Goal: Use online tool/utility: Utilize a website feature to perform a specific function

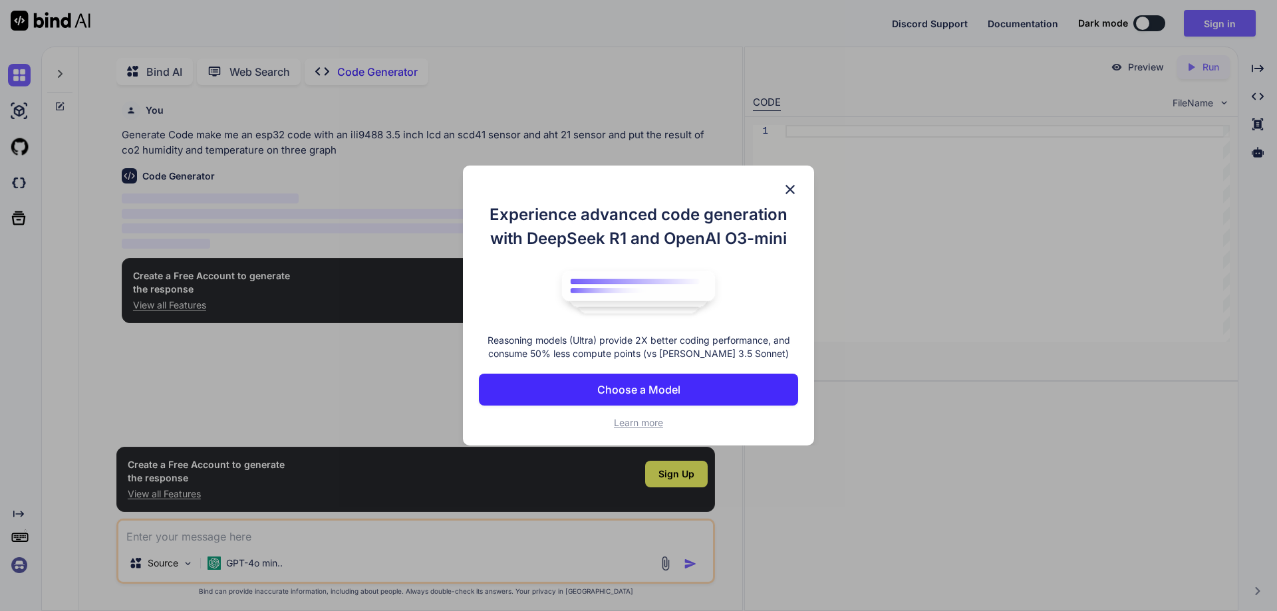
scroll to position [5, 0]
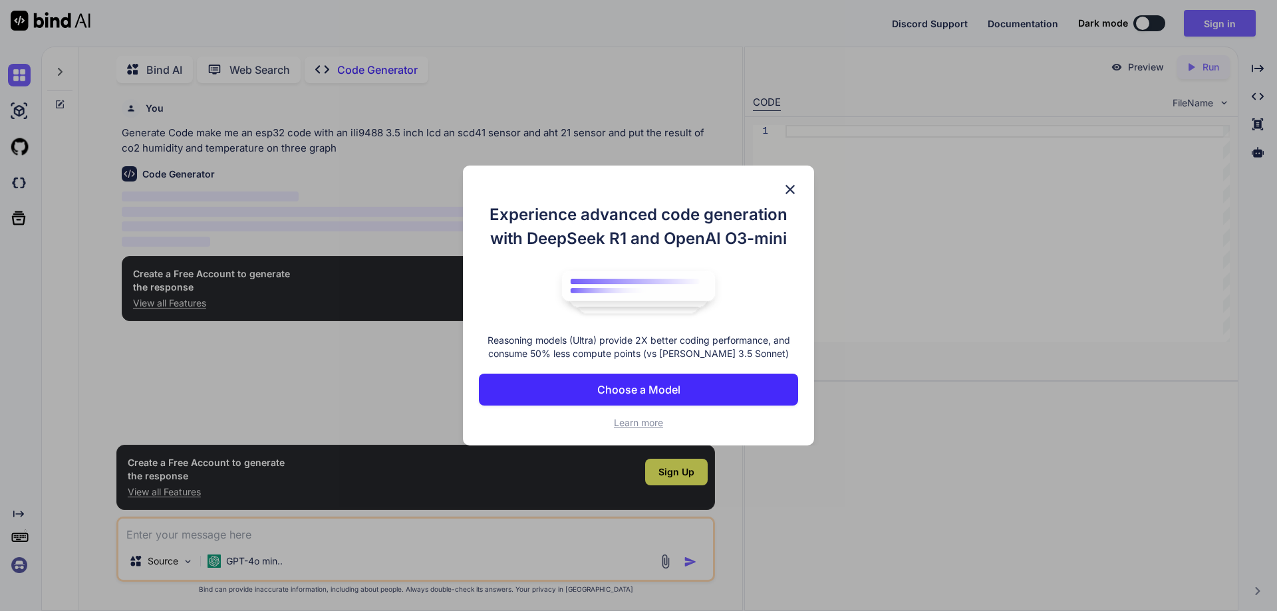
type textarea "x"
click at [789, 190] on img at bounding box center [790, 190] width 16 height 16
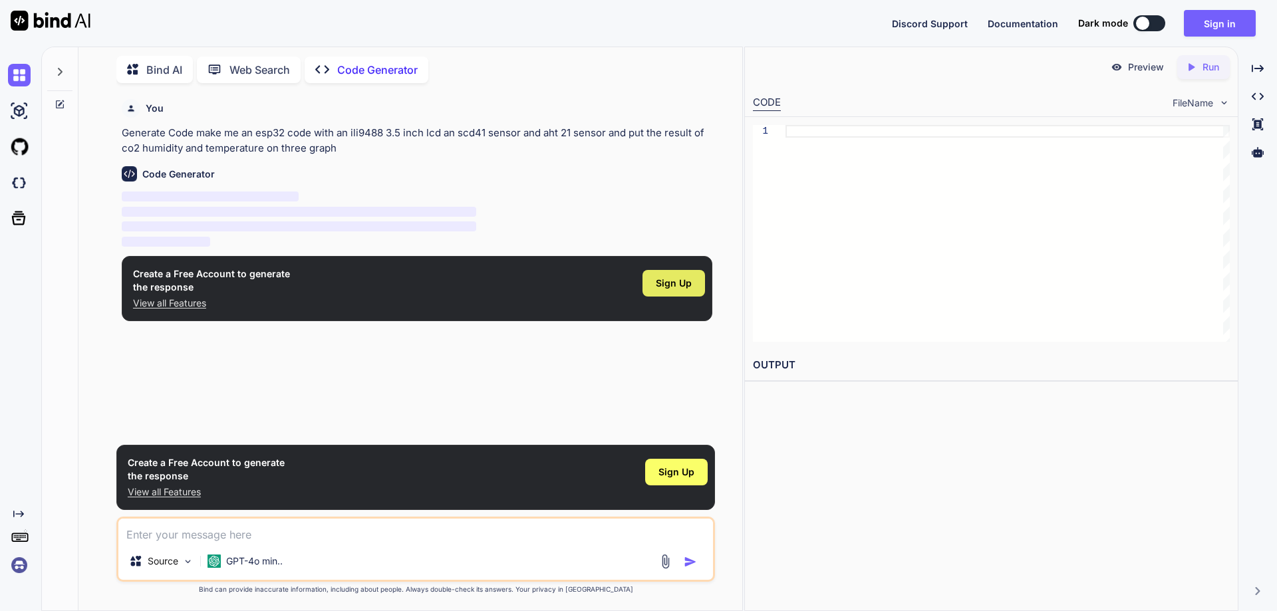
click at [666, 281] on span "Sign Up" at bounding box center [674, 283] width 36 height 13
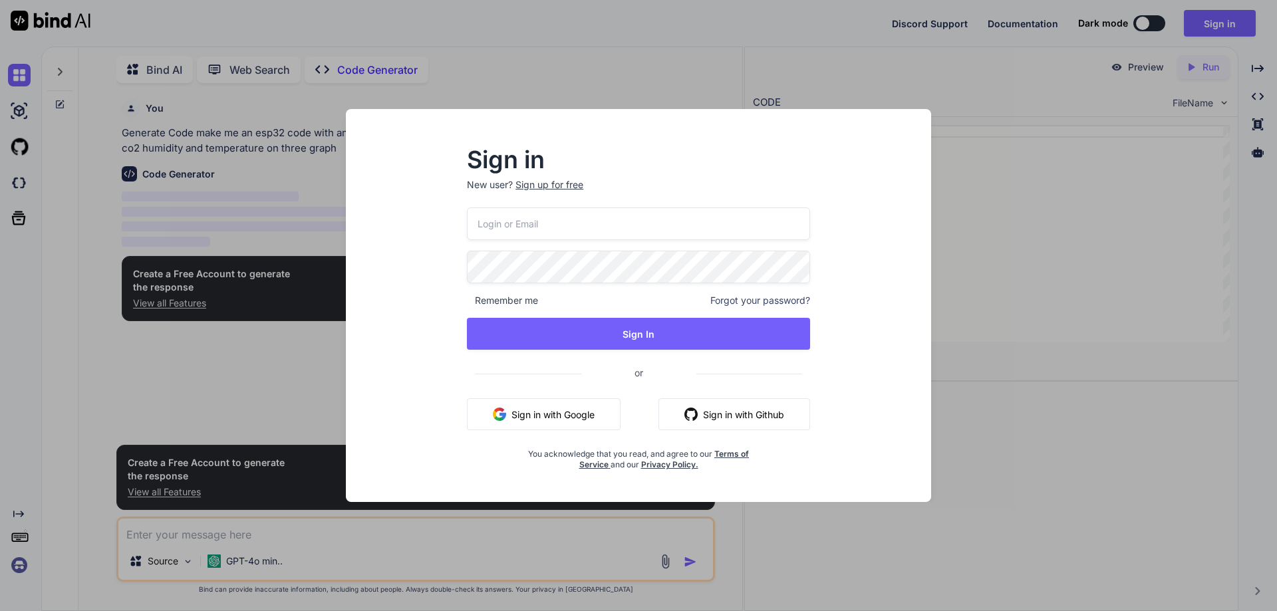
click at [562, 410] on button "Sign in with Google" at bounding box center [544, 414] width 154 height 32
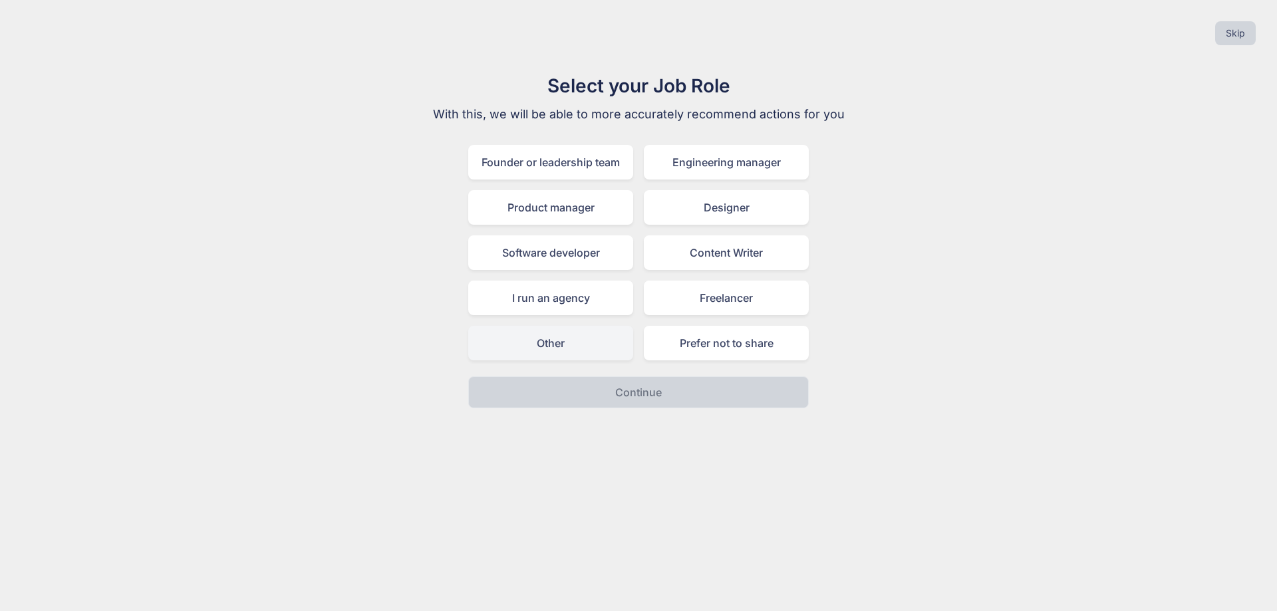
click at [581, 341] on div "Other" at bounding box center [550, 343] width 165 height 35
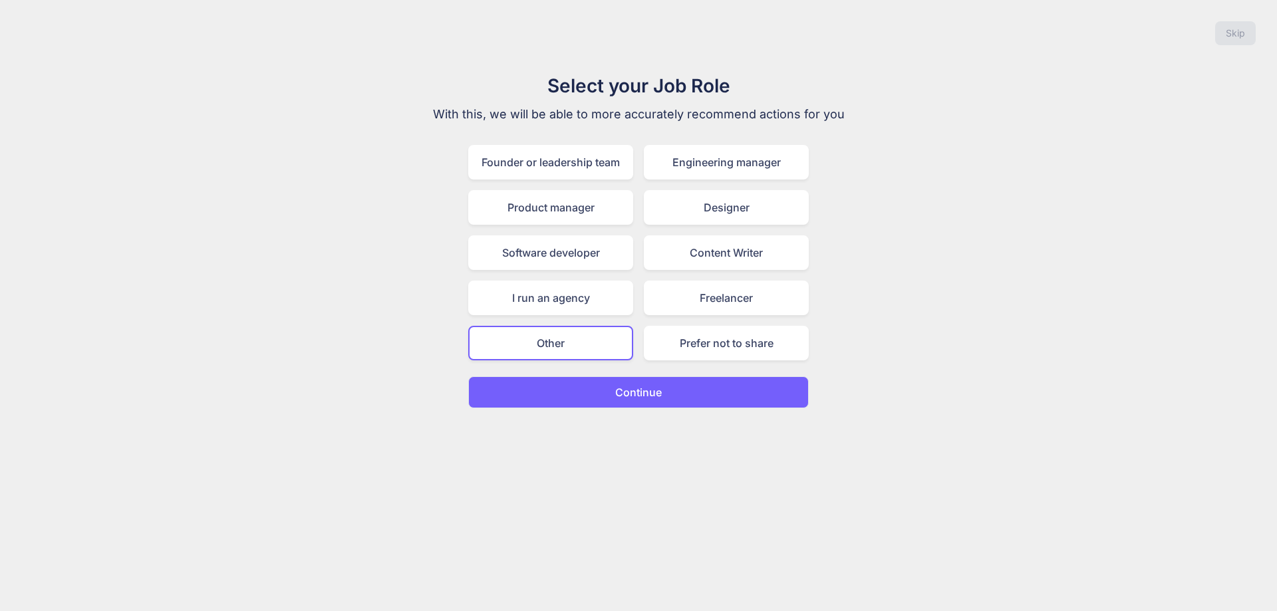
click at [603, 386] on button "Continue" at bounding box center [638, 392] width 341 height 32
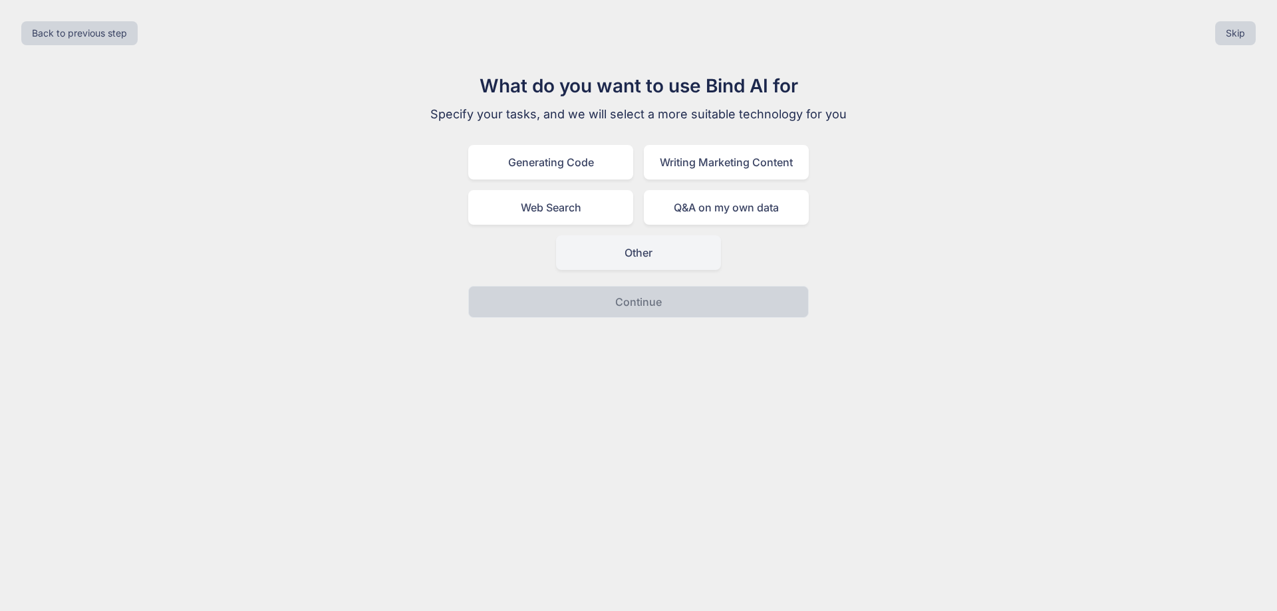
click at [617, 256] on div "Other" at bounding box center [638, 252] width 165 height 35
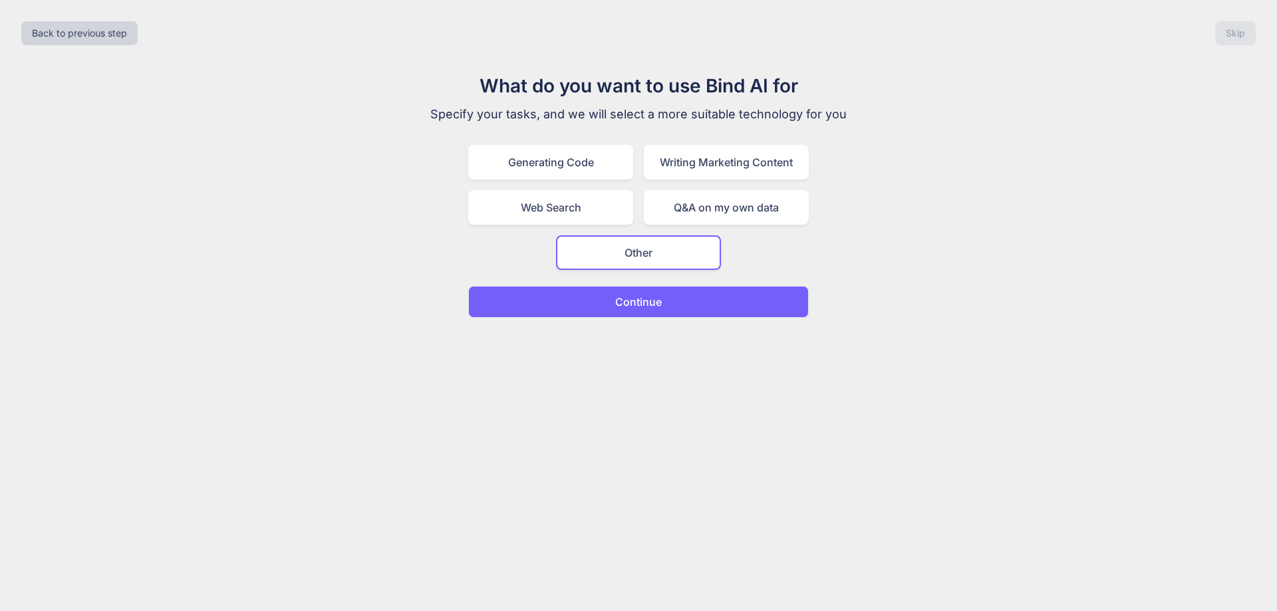
click at [613, 301] on button "Continue" at bounding box center [638, 302] width 341 height 32
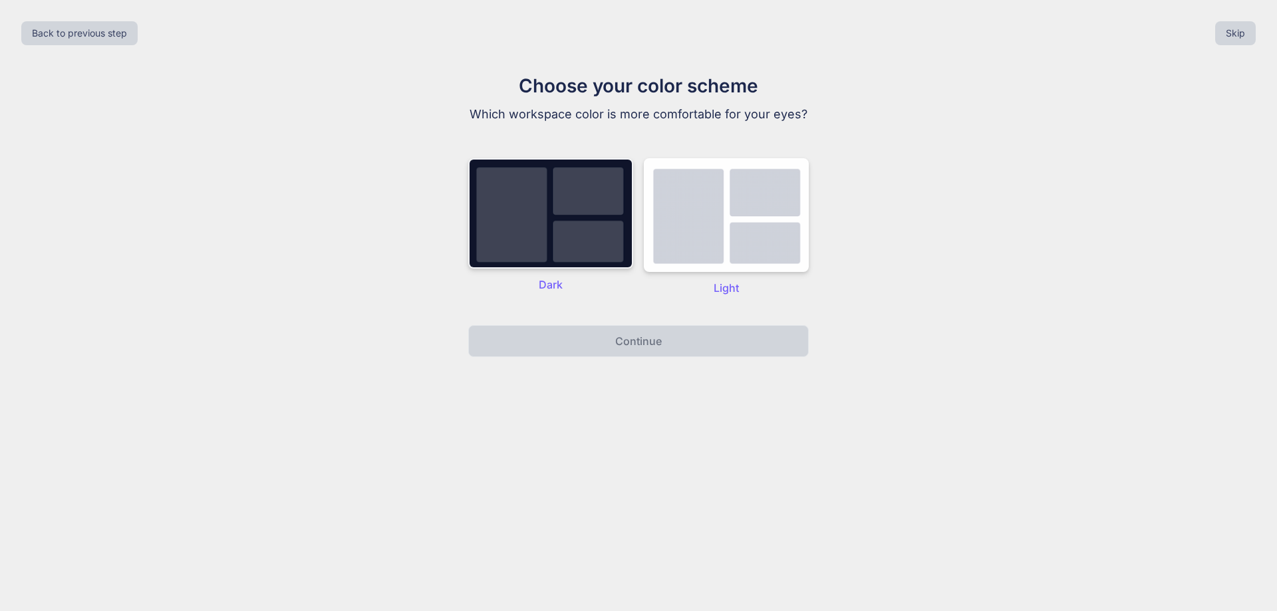
click at [589, 240] on img at bounding box center [550, 213] width 165 height 110
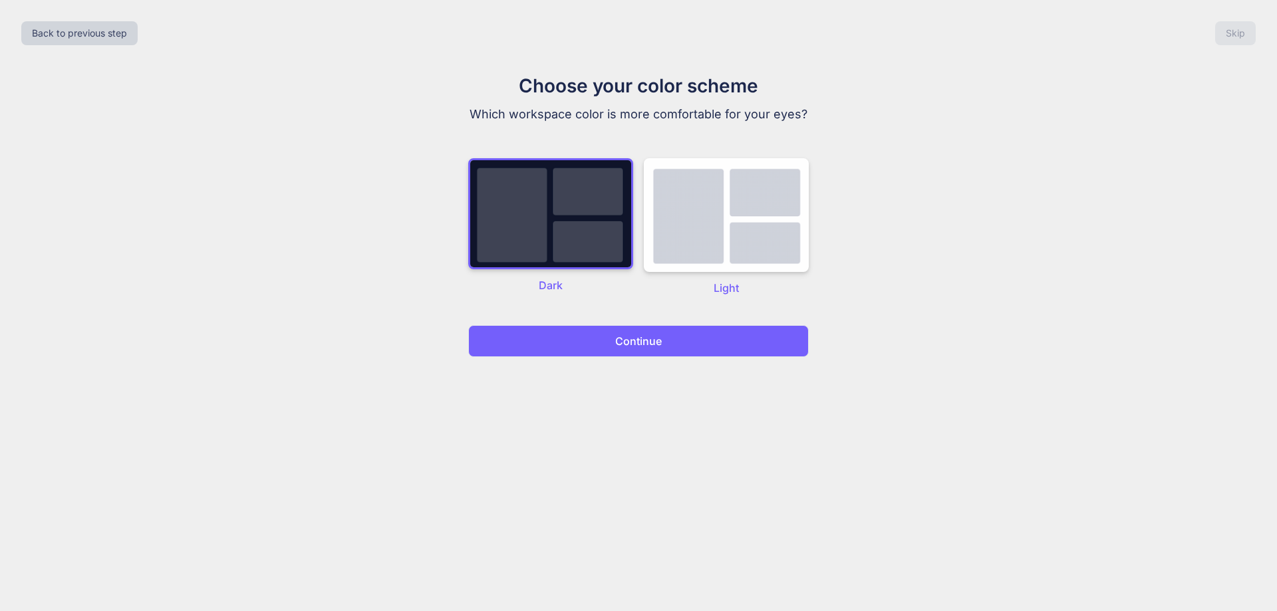
click at [603, 344] on button "Continue" at bounding box center [638, 341] width 341 height 32
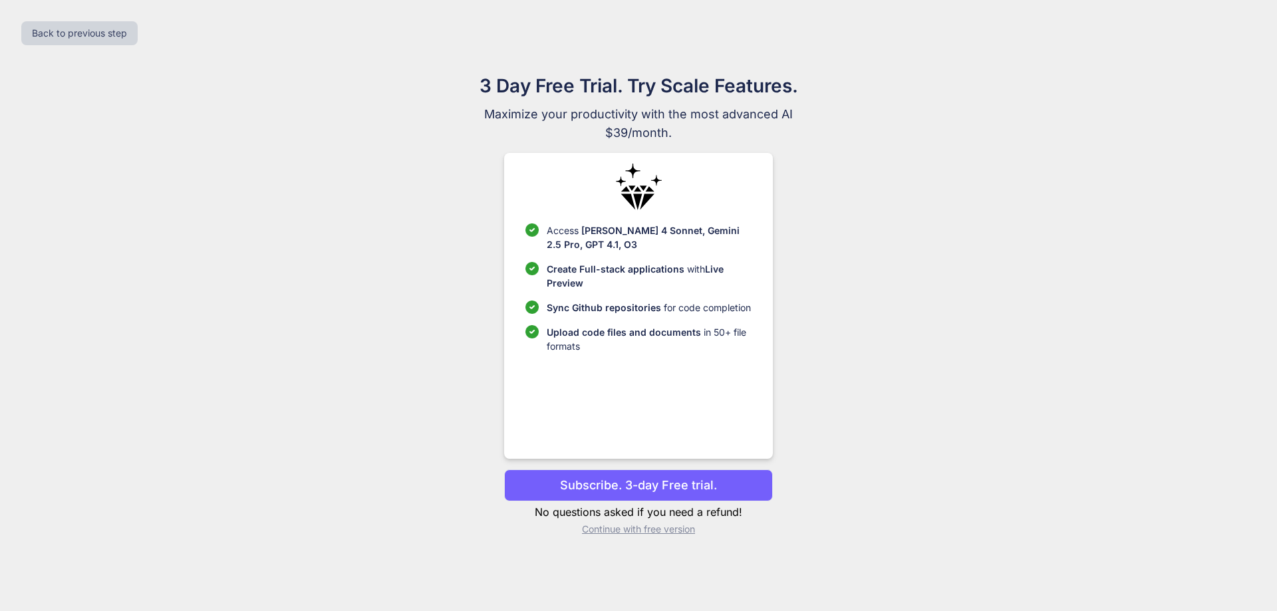
click at [597, 527] on p "Continue with free version" at bounding box center [638, 529] width 268 height 13
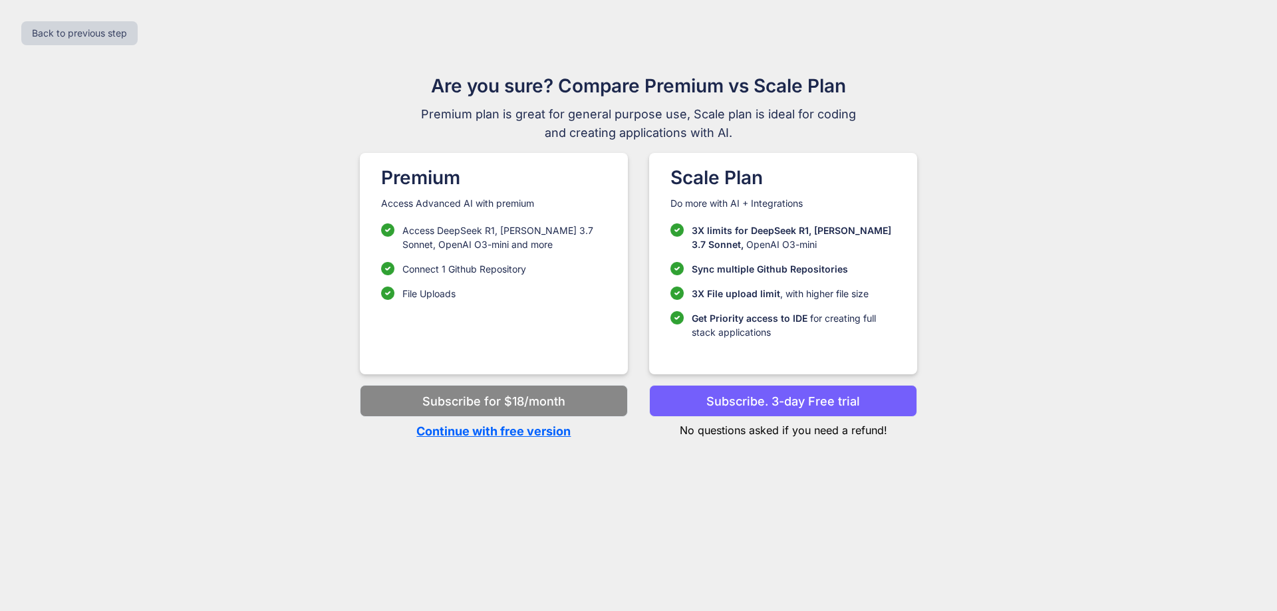
click at [535, 434] on p "Continue with free version" at bounding box center [494, 431] width 268 height 18
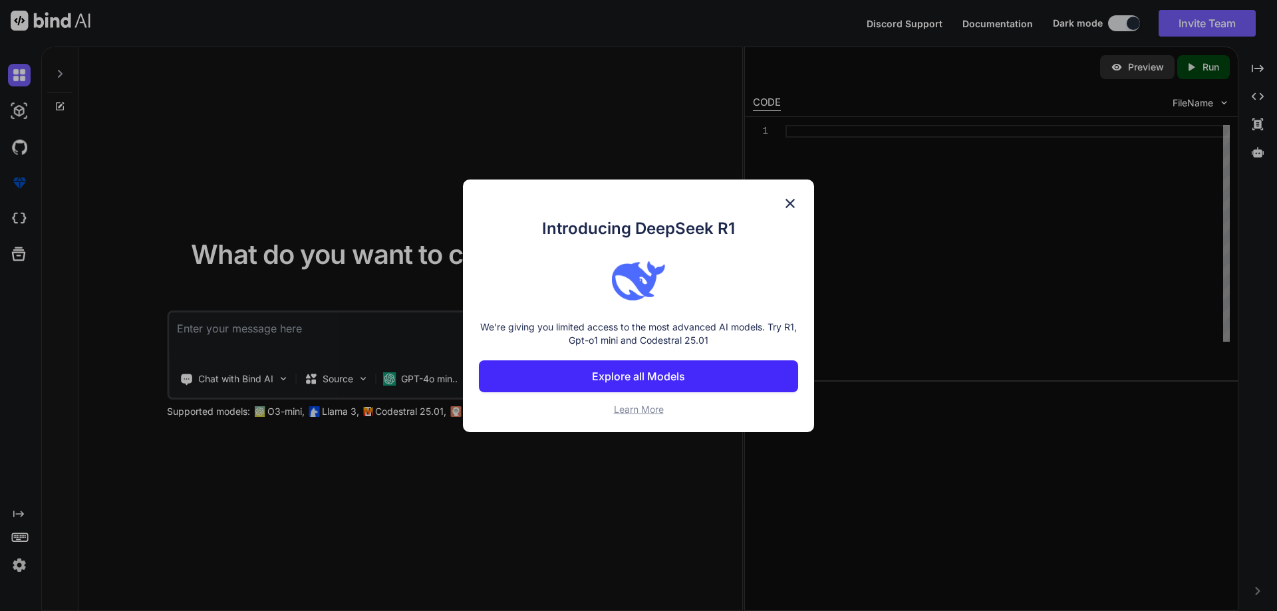
click at [788, 204] on img at bounding box center [790, 204] width 16 height 16
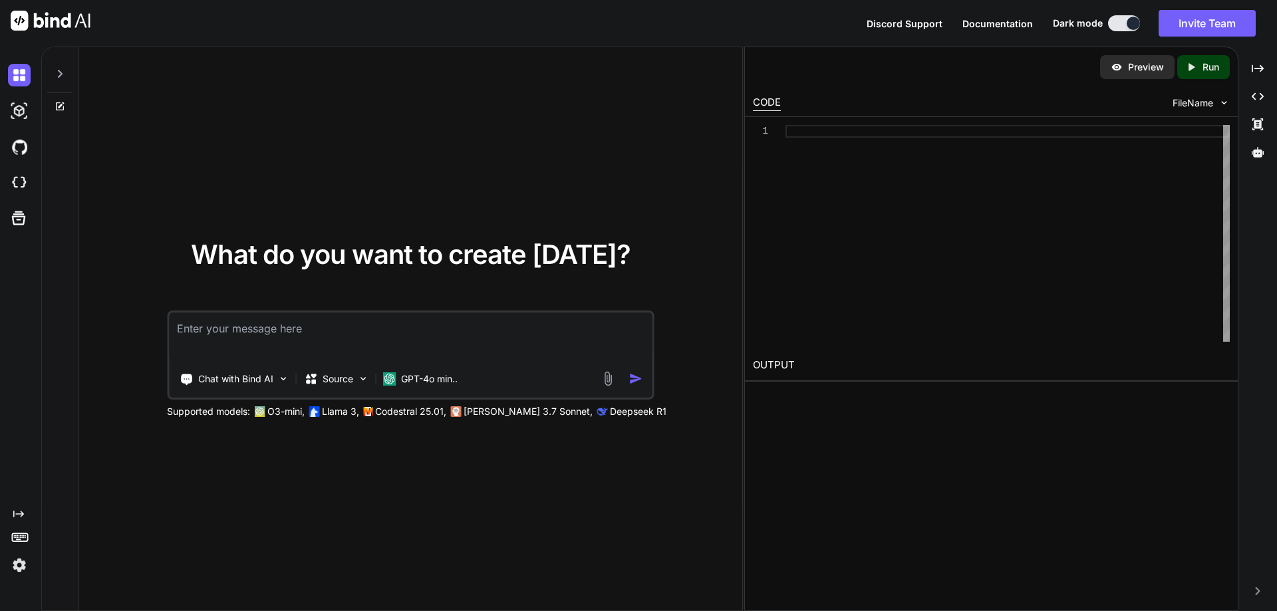
click at [412, 357] on textarea at bounding box center [410, 337] width 483 height 49
paste textarea "make me an esp32 code with an ili9488 3.5 inch lcd an scd41 sensor and aht 21 s…"
type textarea "make me an esp32 code with an ili9488 3.5 inch lcd an scd41 sensor and aht 21 s…"
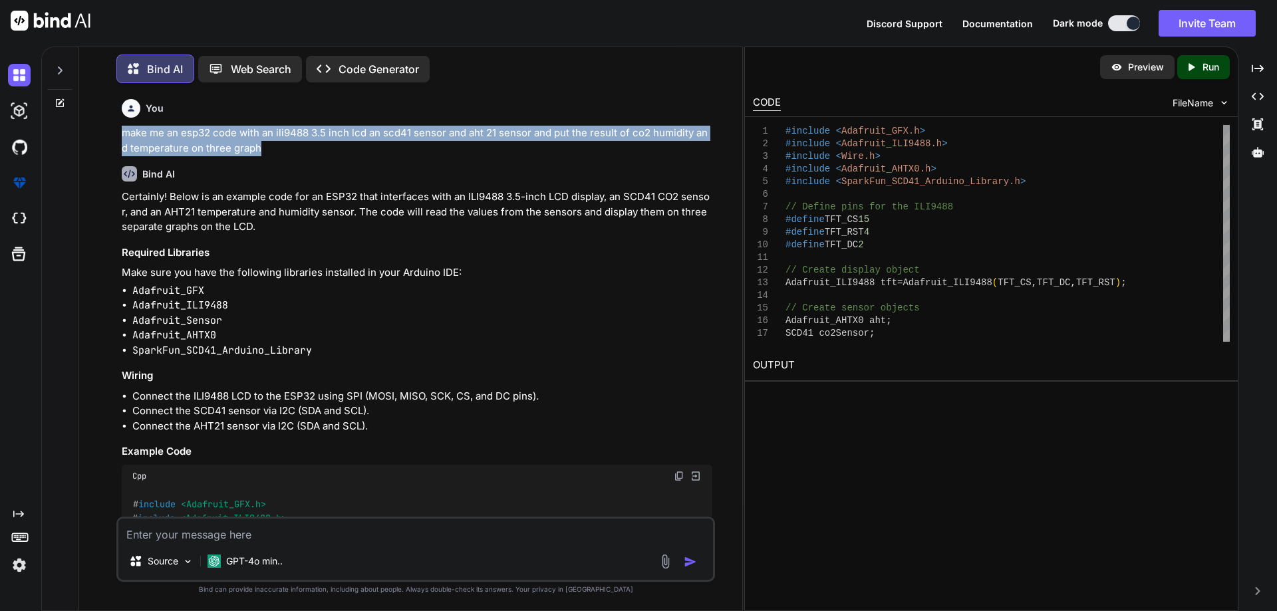
drag, startPoint x: 270, startPoint y: 150, endPoint x: 92, endPoint y: 138, distance: 178.0
click at [86, 140] on div "Bind AI Web Search Created with Pixso. Code Generator You make me an esp32 code…" at bounding box center [410, 329] width 664 height 561
